Goal: Task Accomplishment & Management: Manage account settings

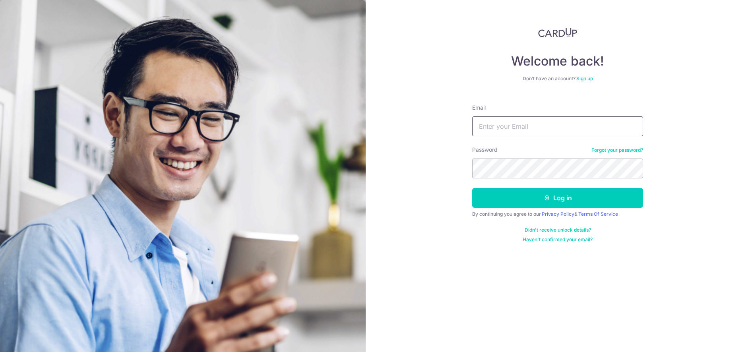
type input "[EMAIL_ADDRESS][DOMAIN_NAME]"
click at [558, 198] on button "Log in" at bounding box center [557, 198] width 171 height 20
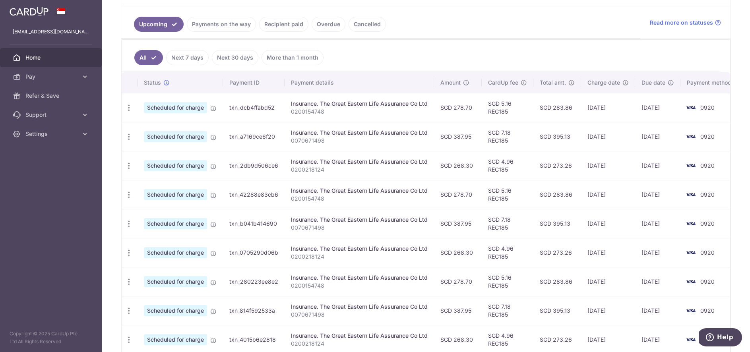
scroll to position [152, 0]
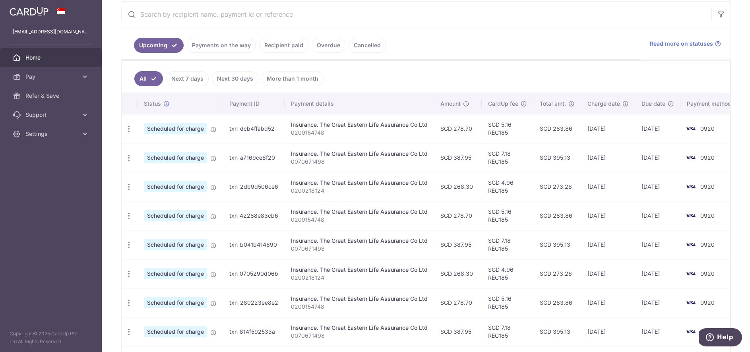
click at [236, 46] on link "Payments on the way" at bounding box center [221, 45] width 69 height 15
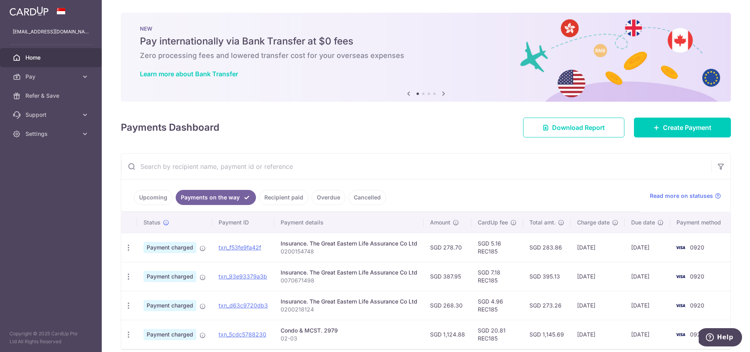
scroll to position [35, 0]
